Goal: Information Seeking & Learning: Find specific fact

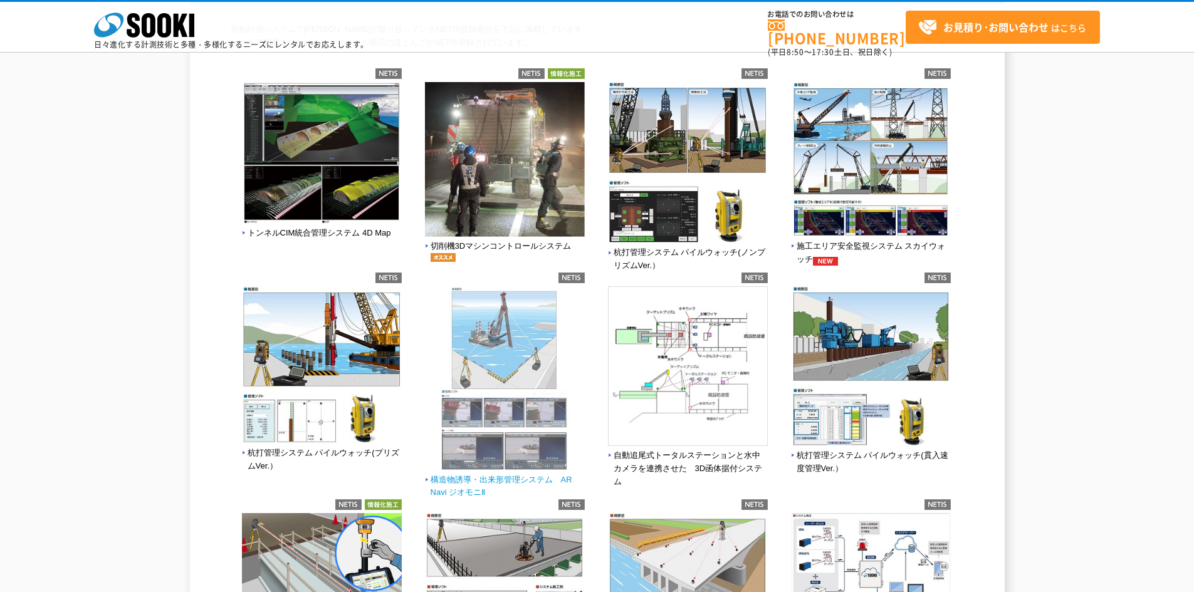
scroll to position [63, 0]
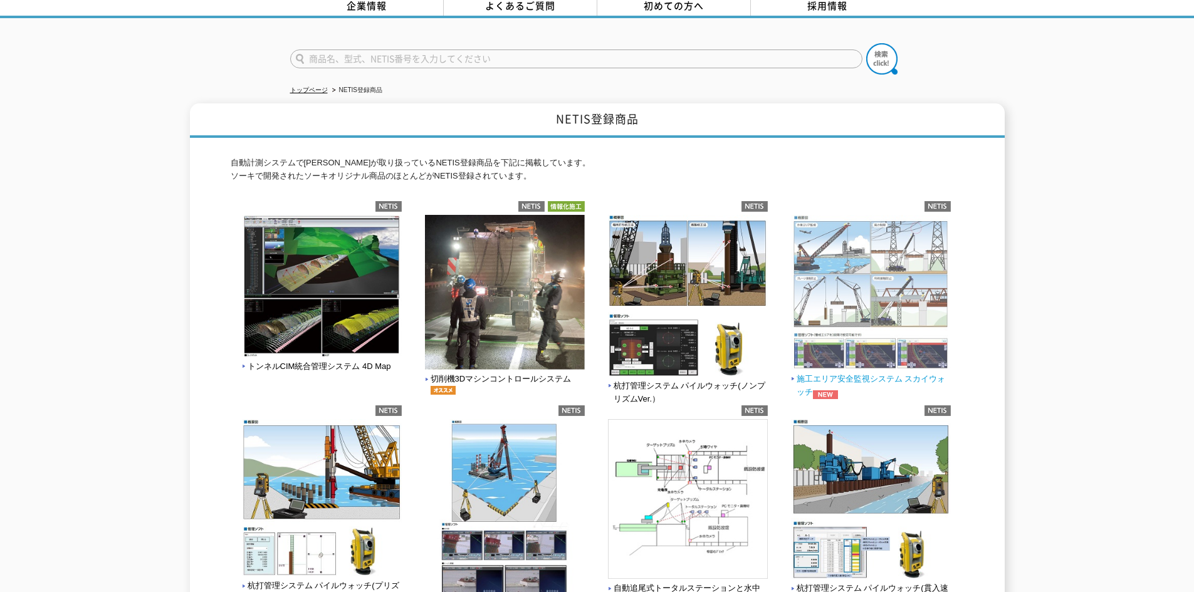
click at [848, 336] on img at bounding box center [871, 294] width 160 height 158
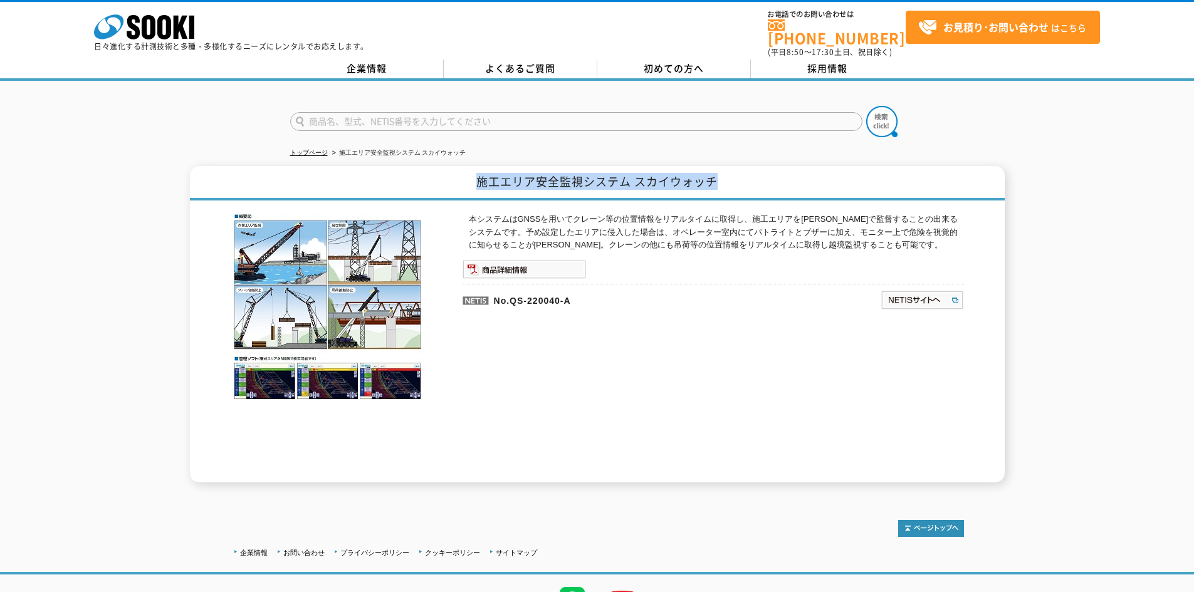
drag, startPoint x: 476, startPoint y: 172, endPoint x: 722, endPoint y: 175, distance: 246.2
click at [722, 175] on h1 "施工エリア安全監視システム スカイウォッチ" at bounding box center [597, 183] width 814 height 34
copy h1 "施工エリア安全監視システム スカイウォッチ"
drag, startPoint x: 584, startPoint y: 296, endPoint x: 494, endPoint y: 290, distance: 89.8
click at [494, 290] on p "No.QS-220040-A" at bounding box center [610, 299] width 297 height 30
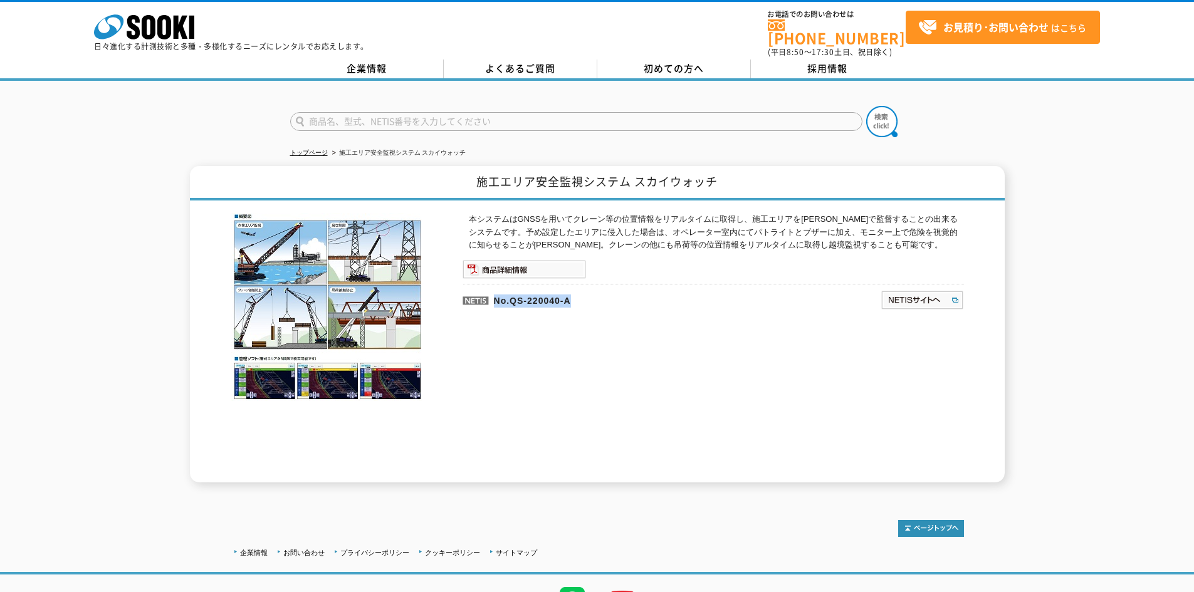
copy p "No.QS-220040-A"
